Goal: Task Accomplishment & Management: Manage account settings

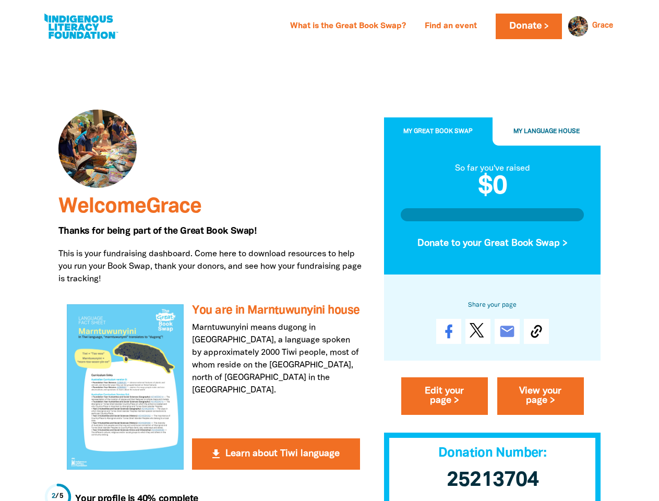
click at [329, 251] on p "This is your fundraising dashboard. Come here to download resources to help you…" at bounding box center [213, 267] width 310 height 38
click at [603, 26] on link "Grace" at bounding box center [603, 25] width 21 height 7
click at [439, 132] on span "My Great Book Swap" at bounding box center [438, 132] width 69 height 6
click at [547, 132] on span "My Language House" at bounding box center [547, 132] width 66 height 6
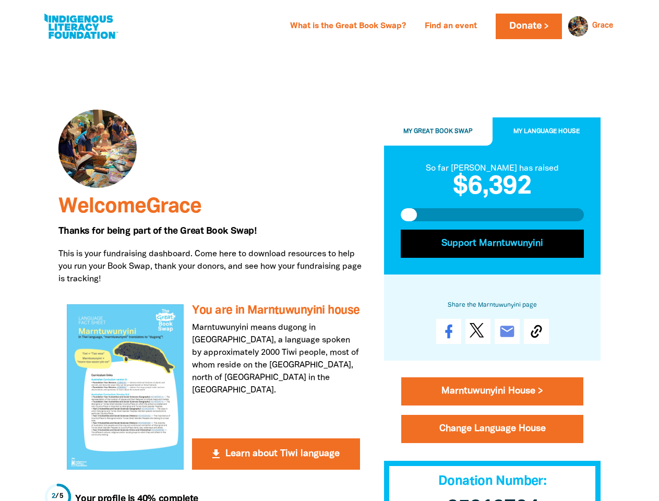
click at [493, 244] on button "Support Marntuwunyini" at bounding box center [493, 244] width 184 height 28
